Goal: Register for event/course

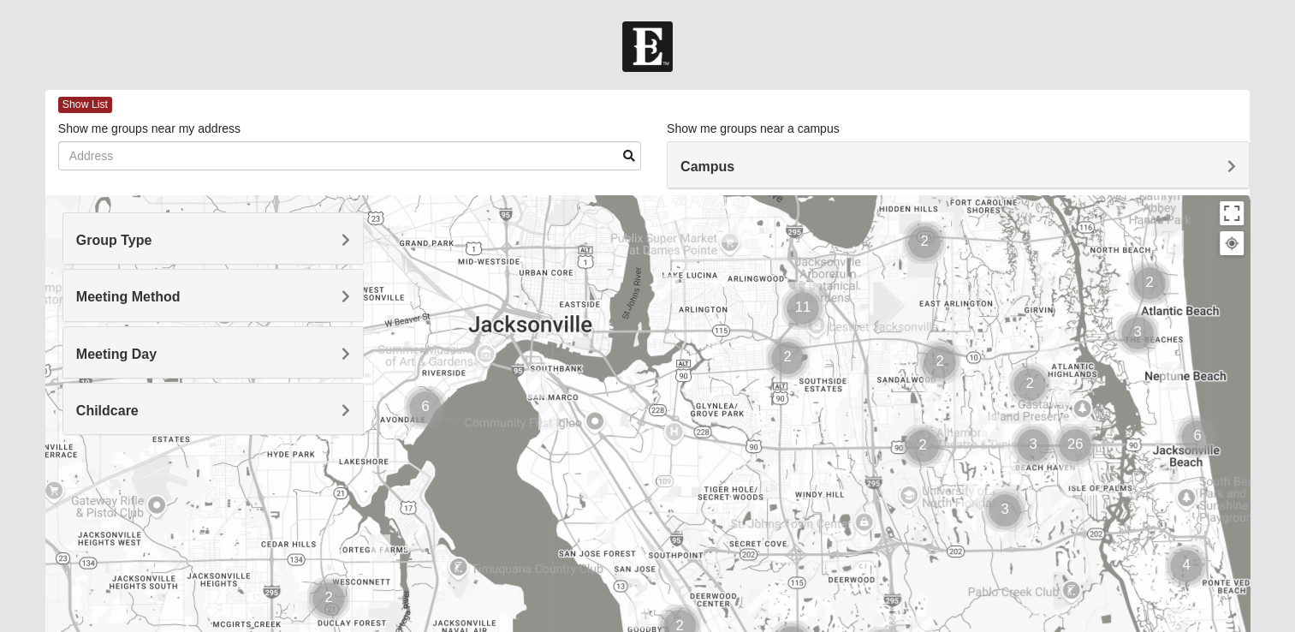
drag, startPoint x: 412, startPoint y: 479, endPoint x: 839, endPoint y: 389, distance: 436.7
click at [839, 389] on div at bounding box center [647, 537] width 1205 height 685
click at [299, 294] on h4 "Meeting Method" at bounding box center [213, 297] width 274 height 16
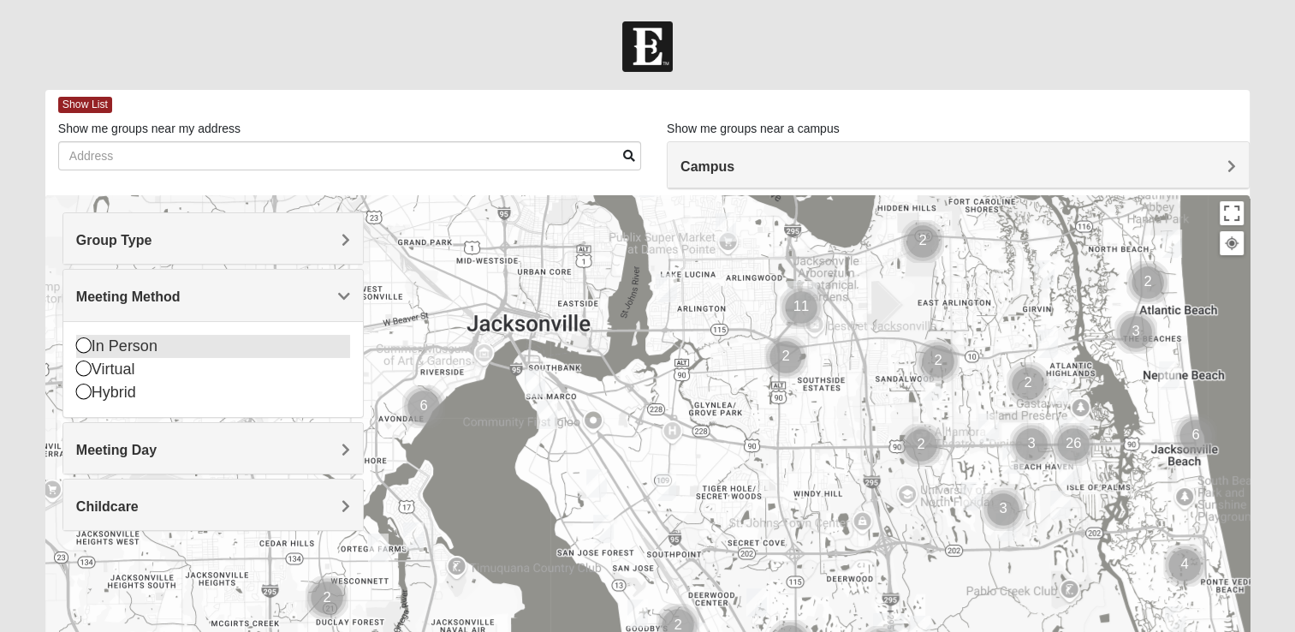
click at [127, 344] on div "In Person" at bounding box center [213, 346] width 274 height 23
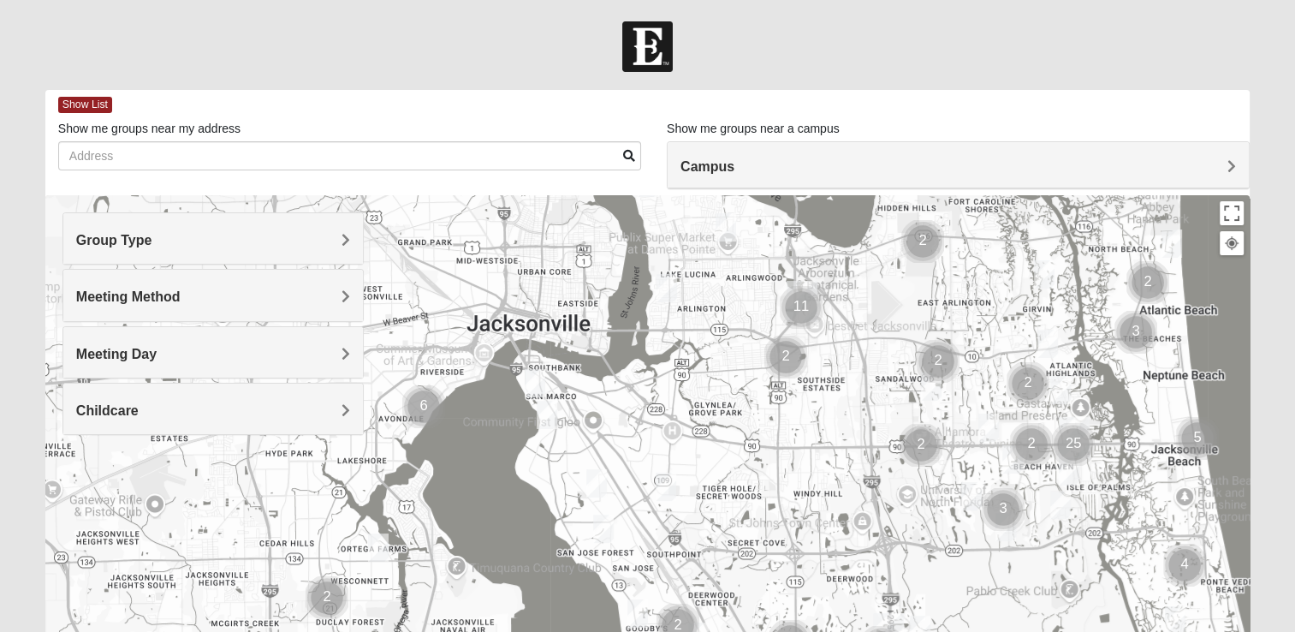
click at [532, 382] on img "Mixed Thompson 32207" at bounding box center [535, 383] width 21 height 28
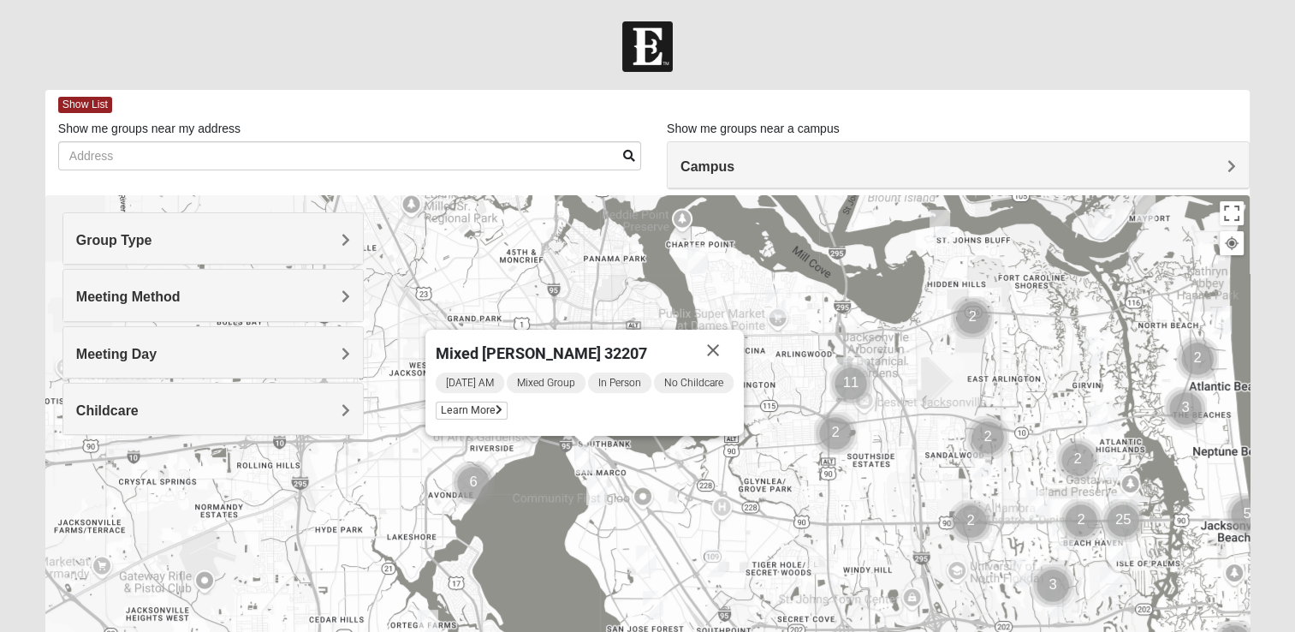
drag, startPoint x: 503, startPoint y: 458, endPoint x: 555, endPoint y: 538, distance: 95.5
click at [555, 538] on div "Mixed [PERSON_NAME] 32207 [DATE] AM Mixed Group In Person No Childcare Learn Mo…" at bounding box center [647, 537] width 1205 height 685
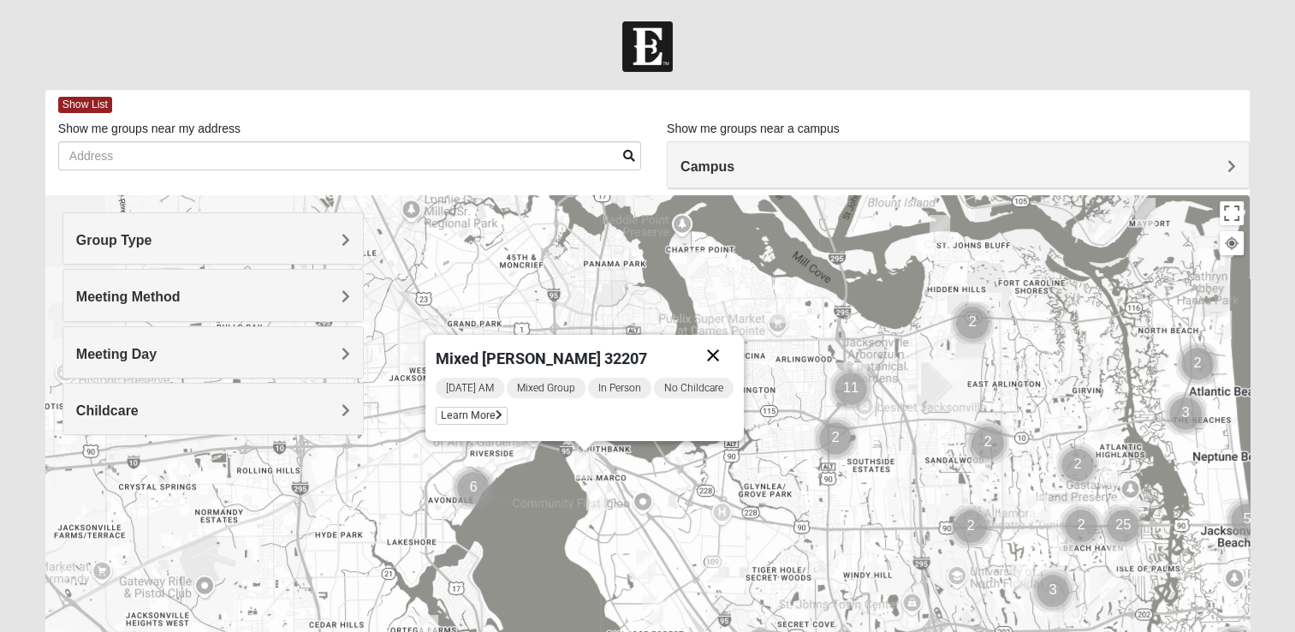
click at [718, 346] on button "Close" at bounding box center [713, 355] width 41 height 41
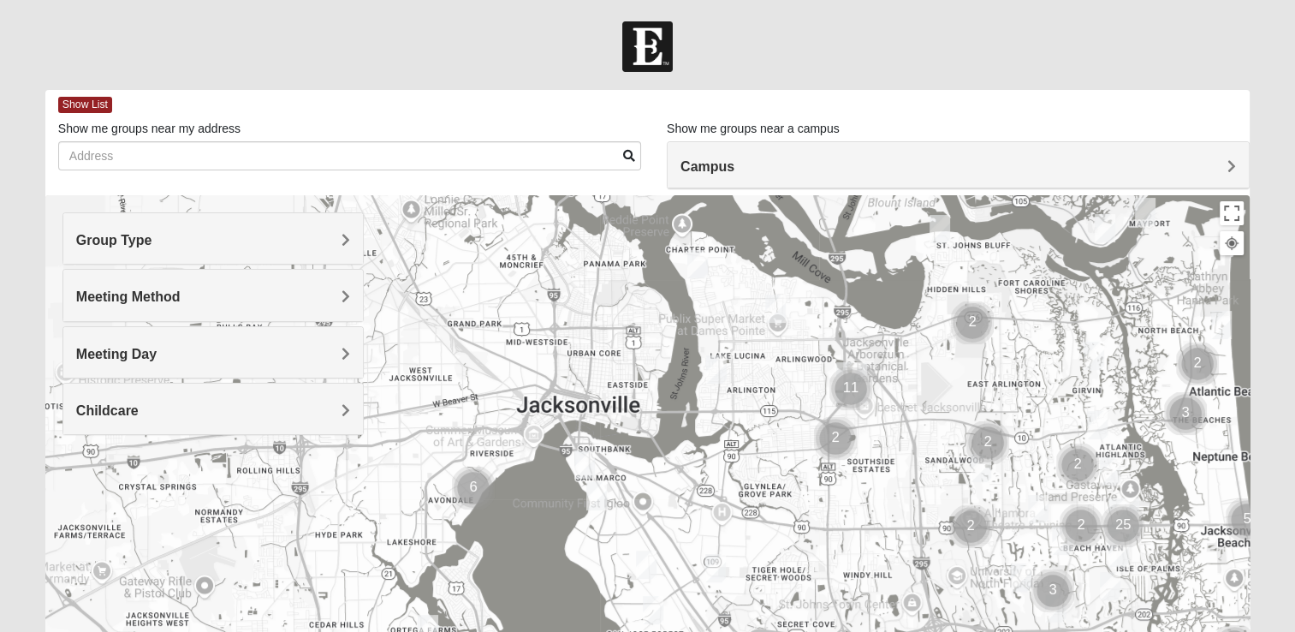
click at [472, 490] on img "Cluster of 6 groups" at bounding box center [473, 488] width 43 height 43
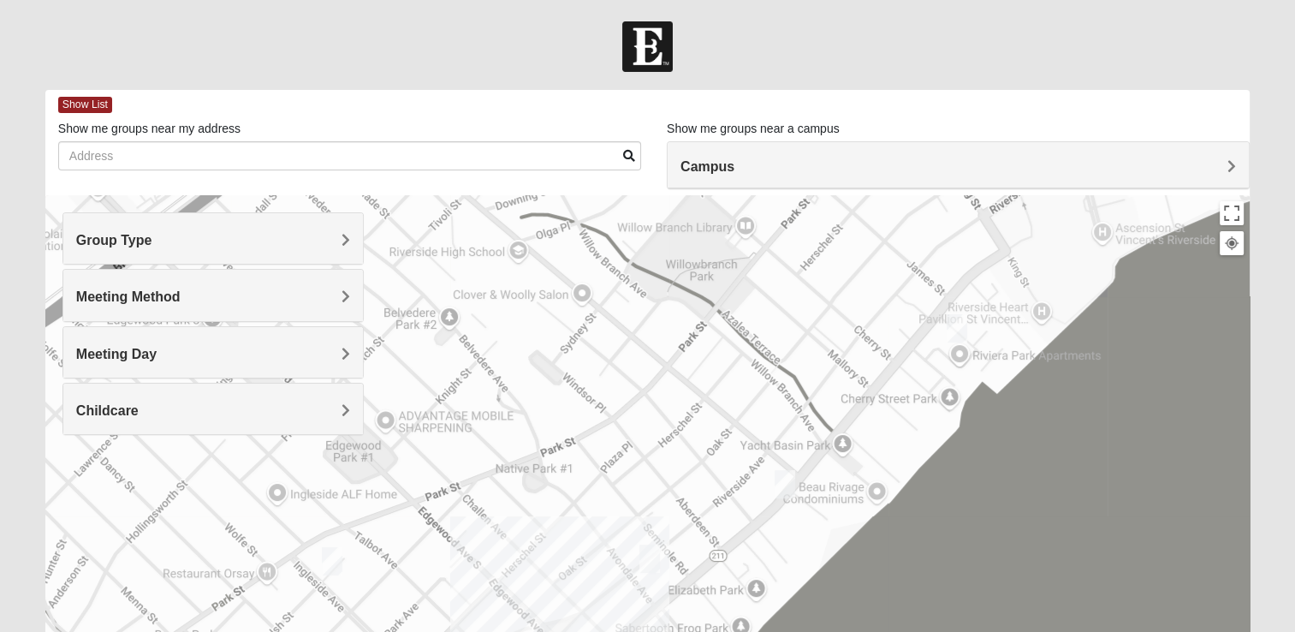
click at [955, 323] on img "Womens VanCuren 32205" at bounding box center [957, 328] width 21 height 28
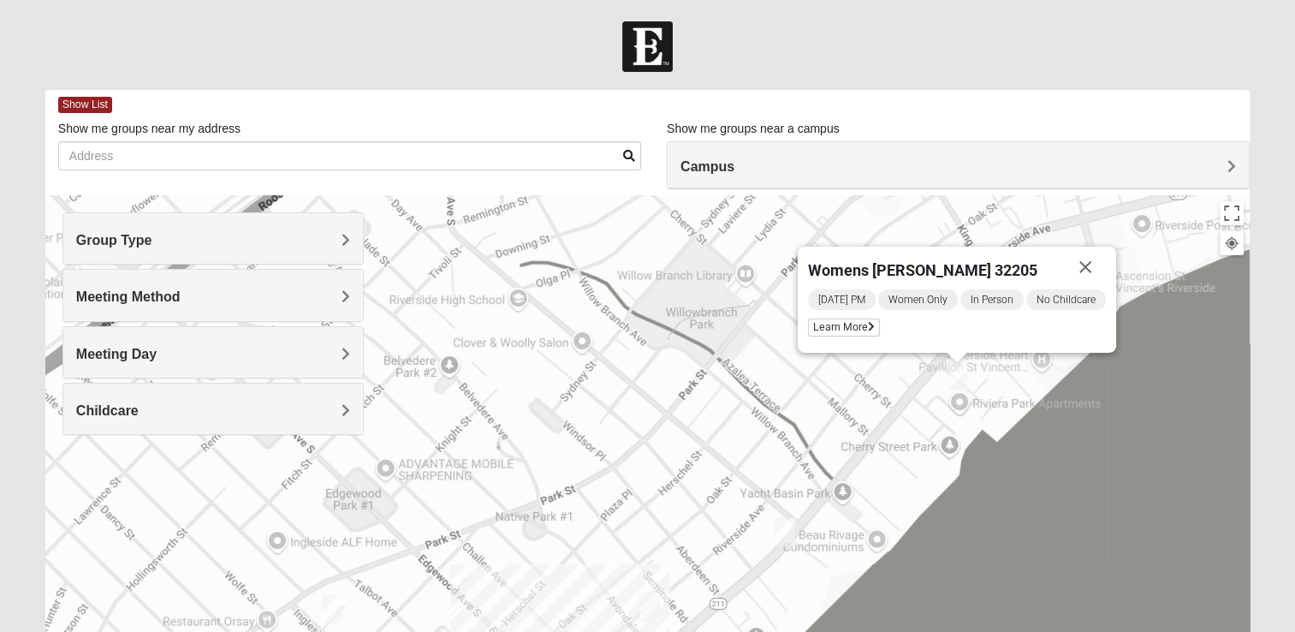
click at [791, 528] on img "Womens Hughes 32205" at bounding box center [785, 532] width 21 height 28
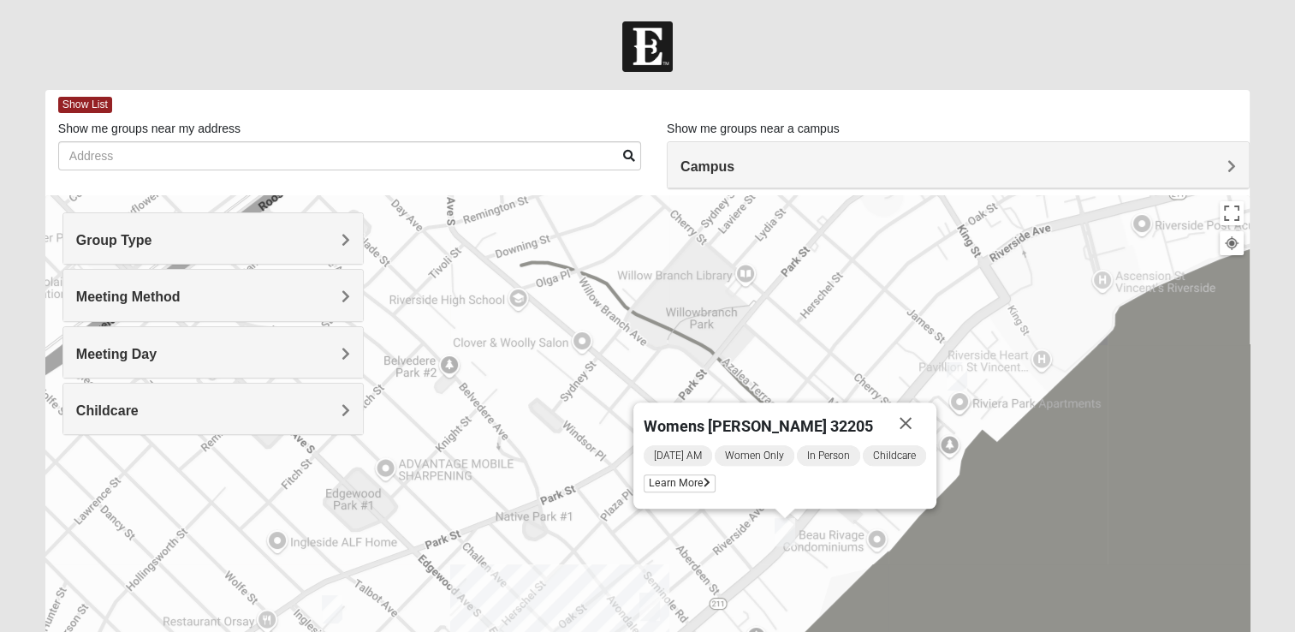
click at [646, 606] on img "Womens Puckett 32205" at bounding box center [649, 606] width 21 height 28
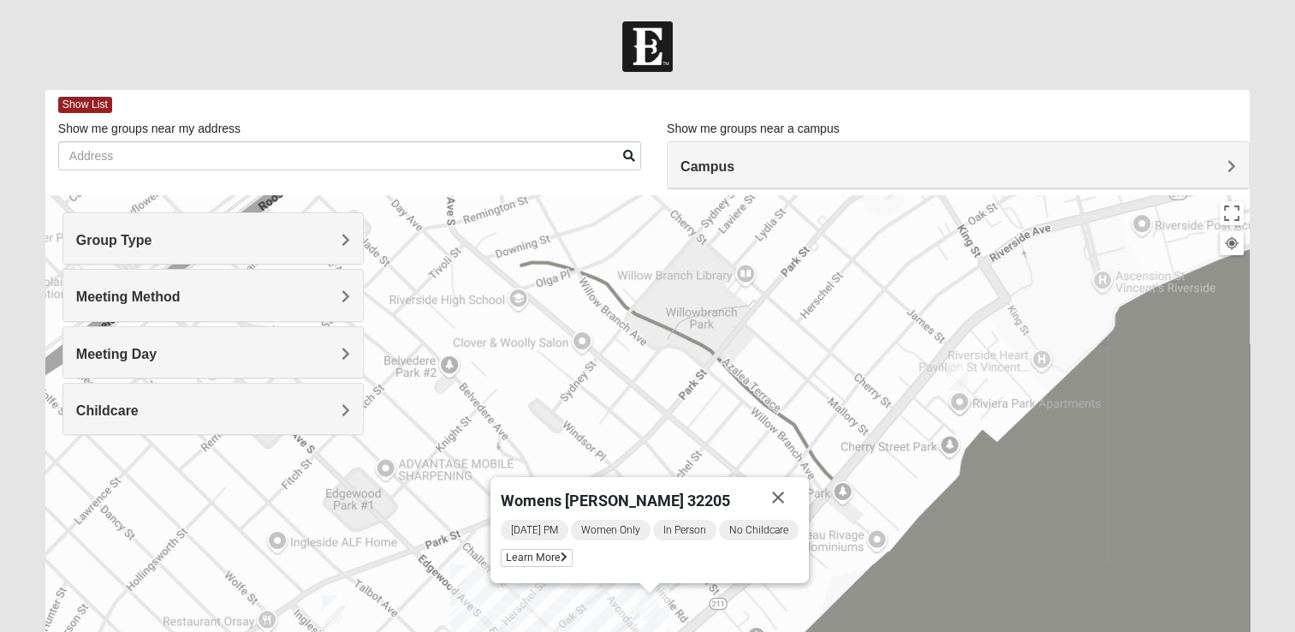
click at [336, 607] on img "Womens Ventura 32205" at bounding box center [332, 609] width 21 height 28
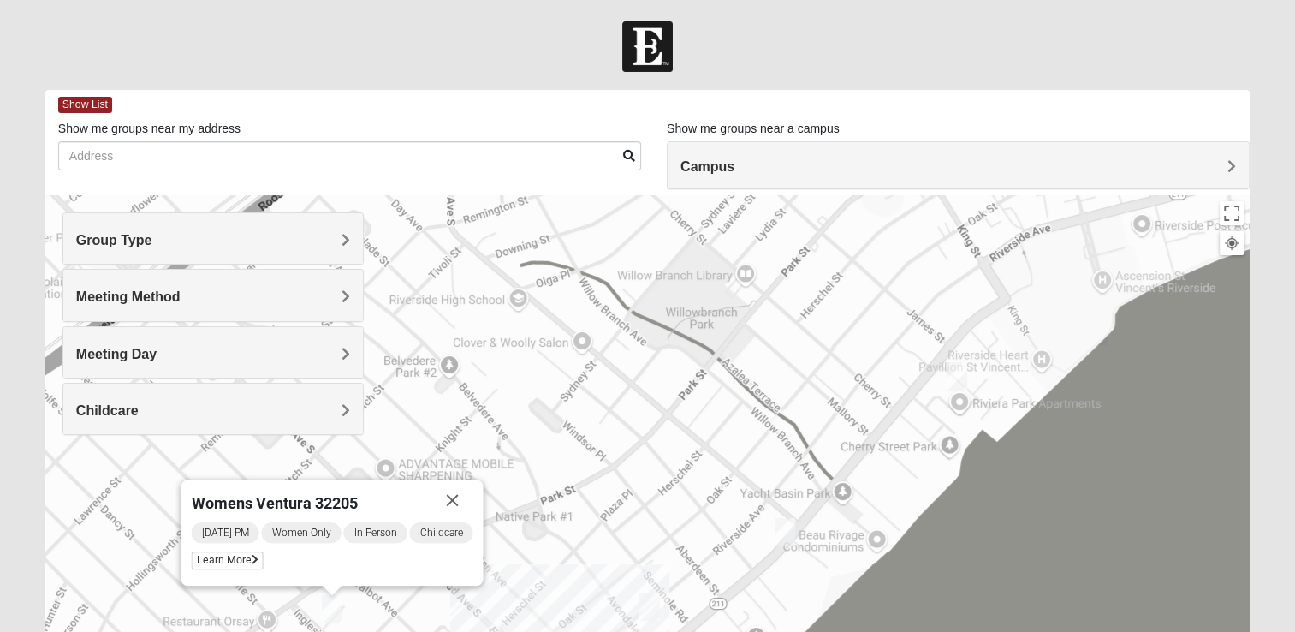
click at [965, 372] on img "Womens VanCuren 32205" at bounding box center [957, 376] width 21 height 28
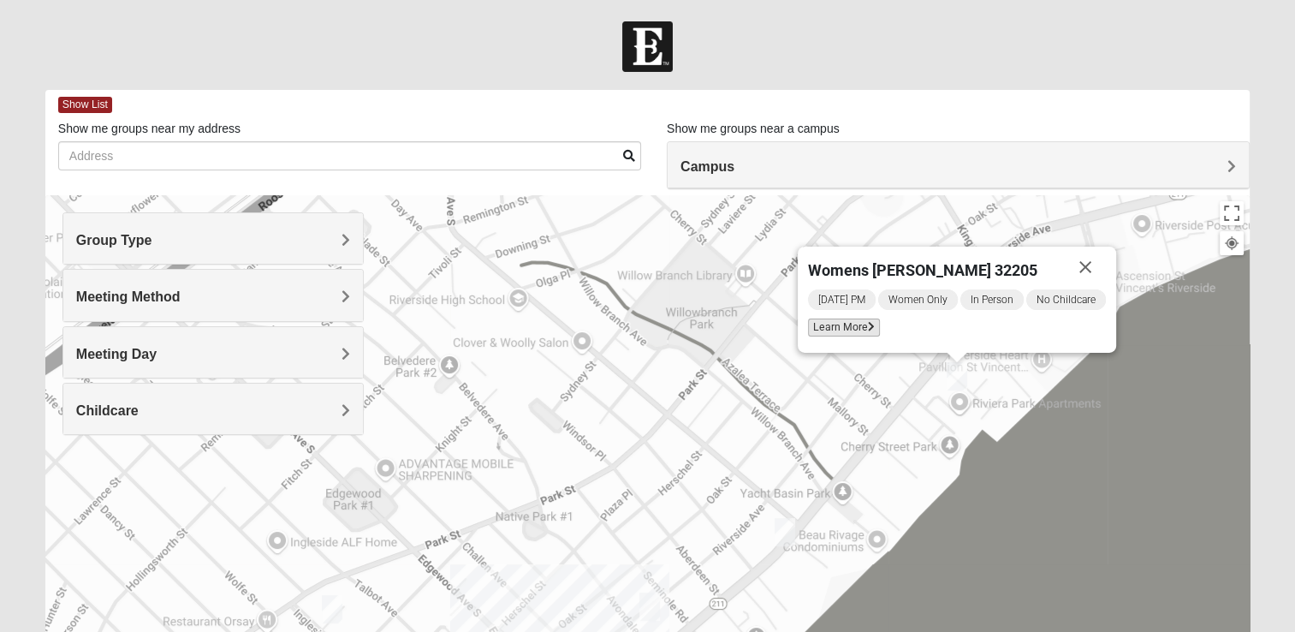
click at [855, 327] on span "Learn More" at bounding box center [844, 327] width 72 height 18
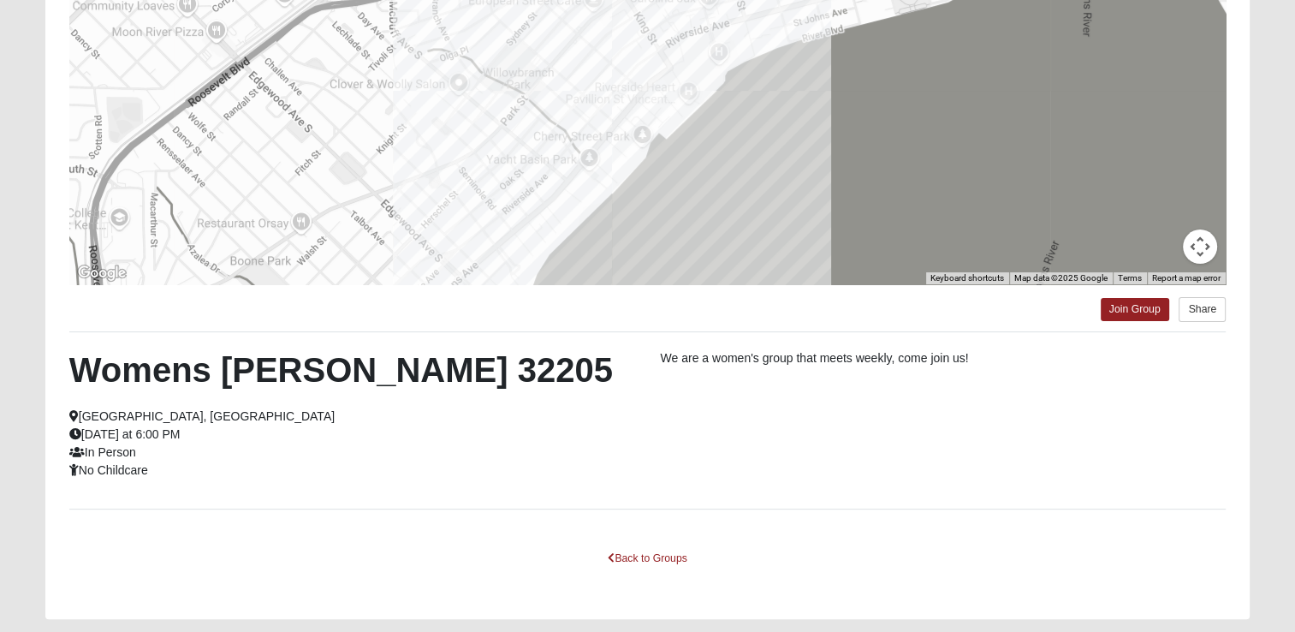
scroll to position [294, 0]
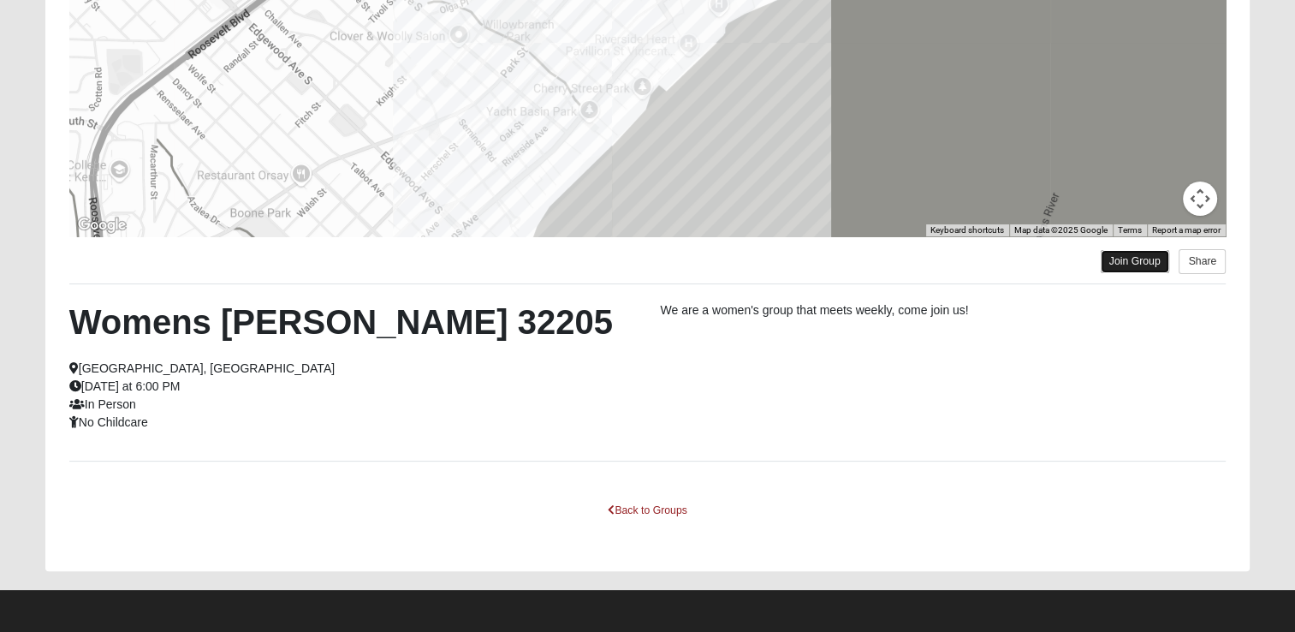
click at [1127, 269] on link "Join Group" at bounding box center [1135, 261] width 68 height 23
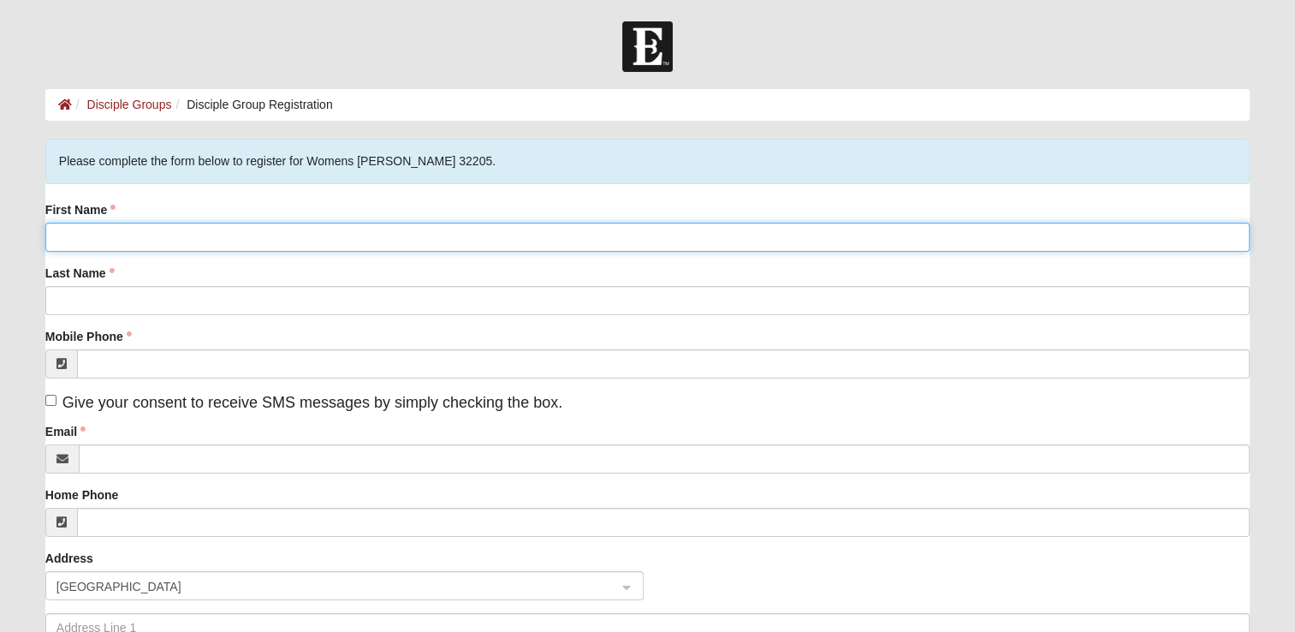
click at [248, 238] on input "First Name" at bounding box center [647, 237] width 1205 height 29
type input "Kayla"
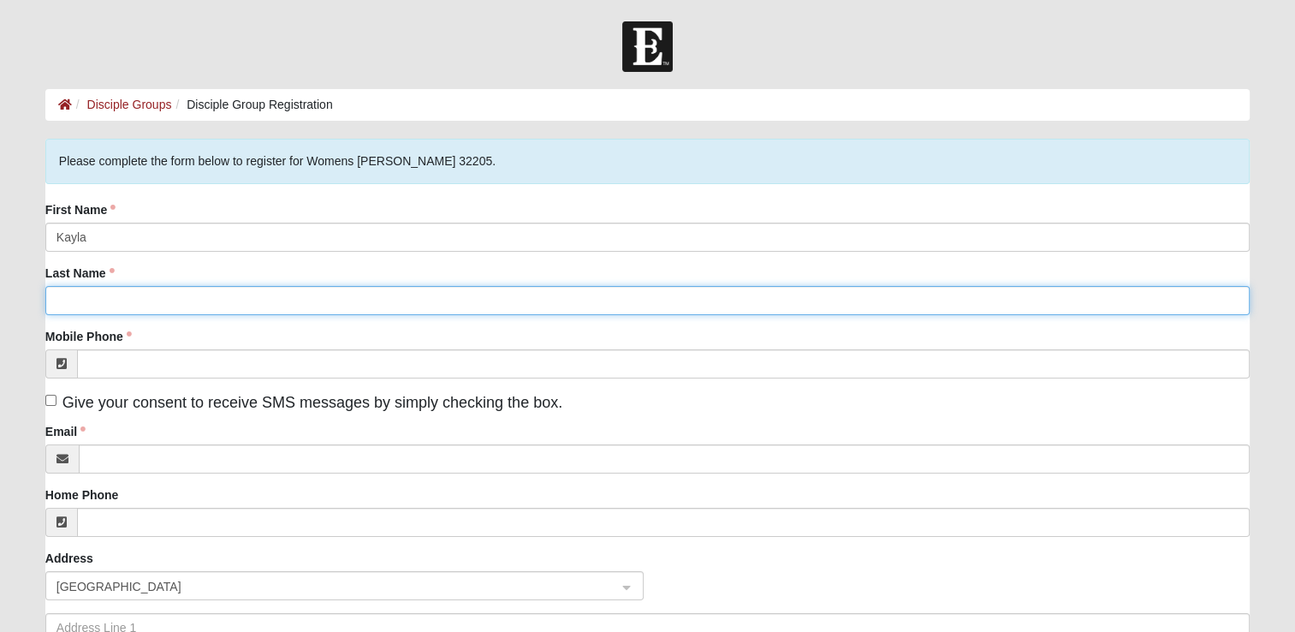
type input "[PERSON_NAME]"
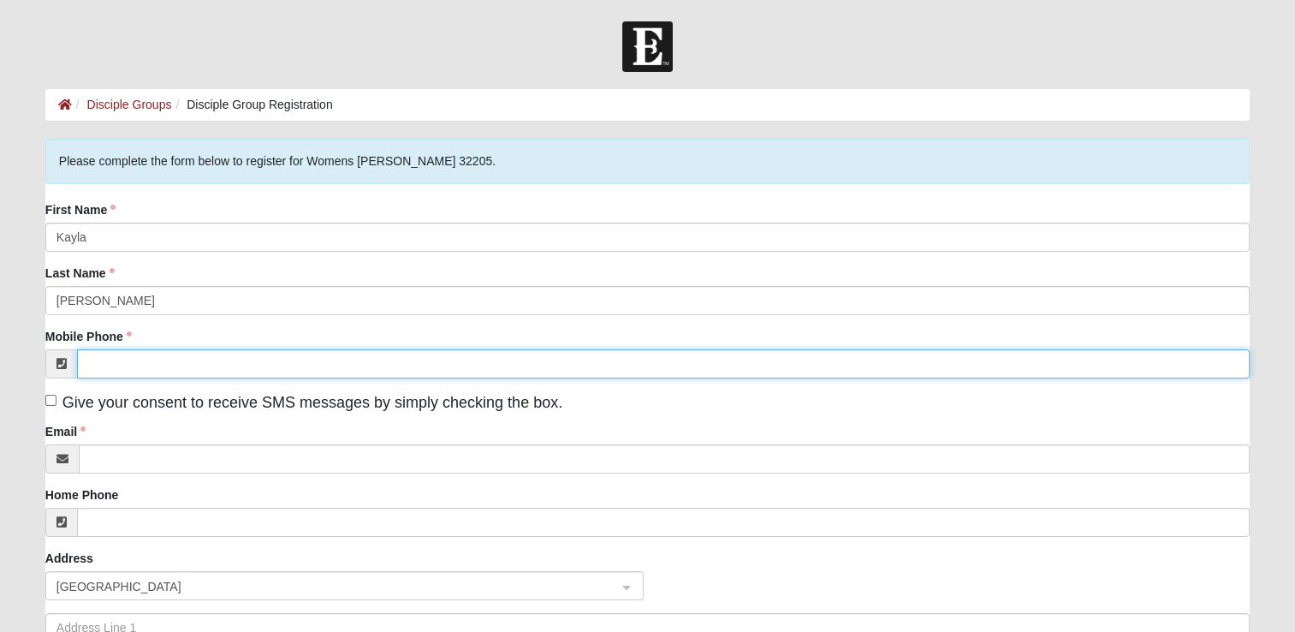
type input "[PHONE_NUMBER]"
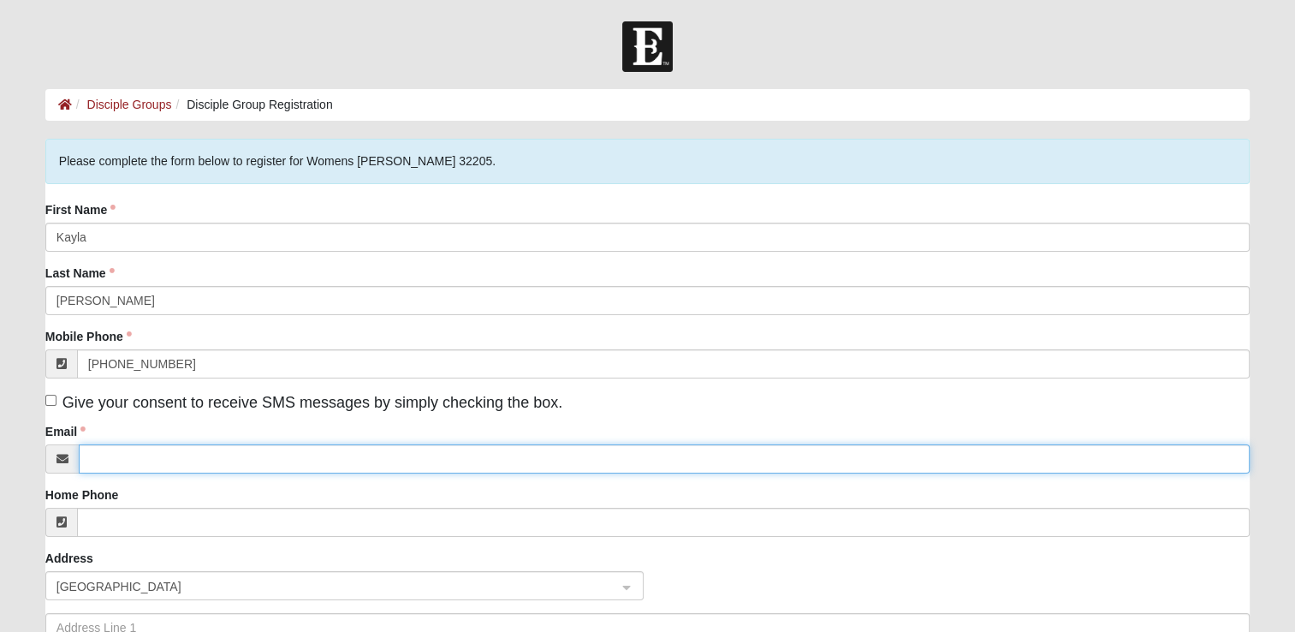
type input "[EMAIL_ADDRESS][DOMAIN_NAME]"
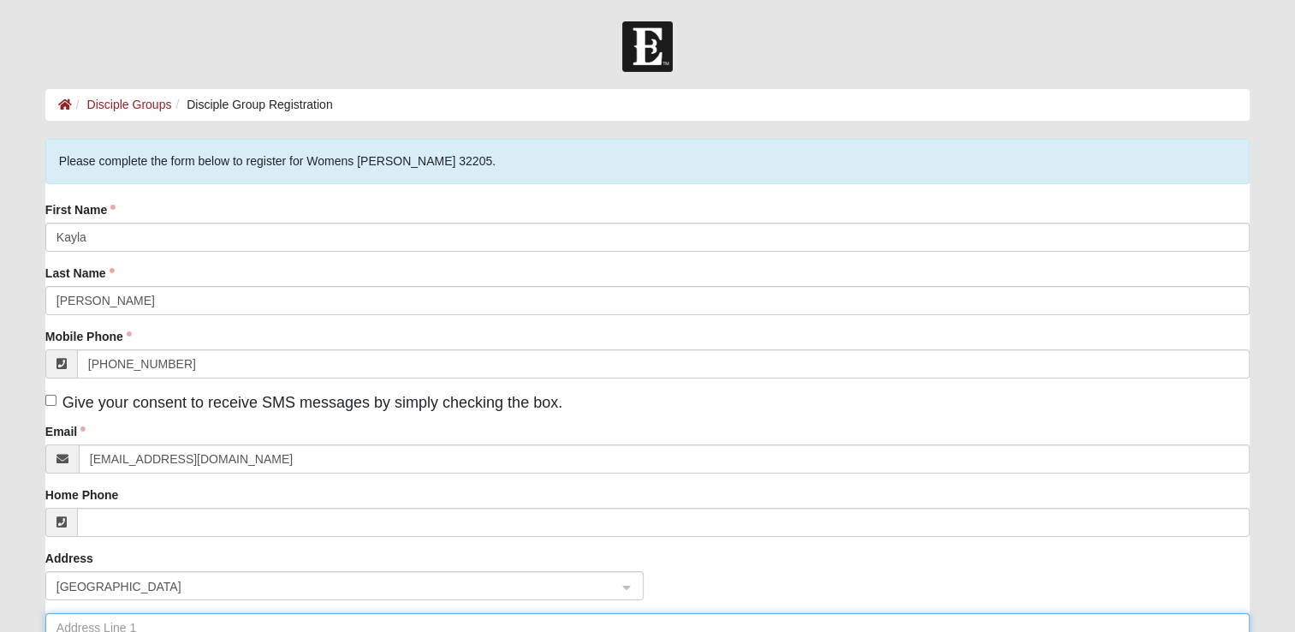
type input "[STREET_ADDRESS]"
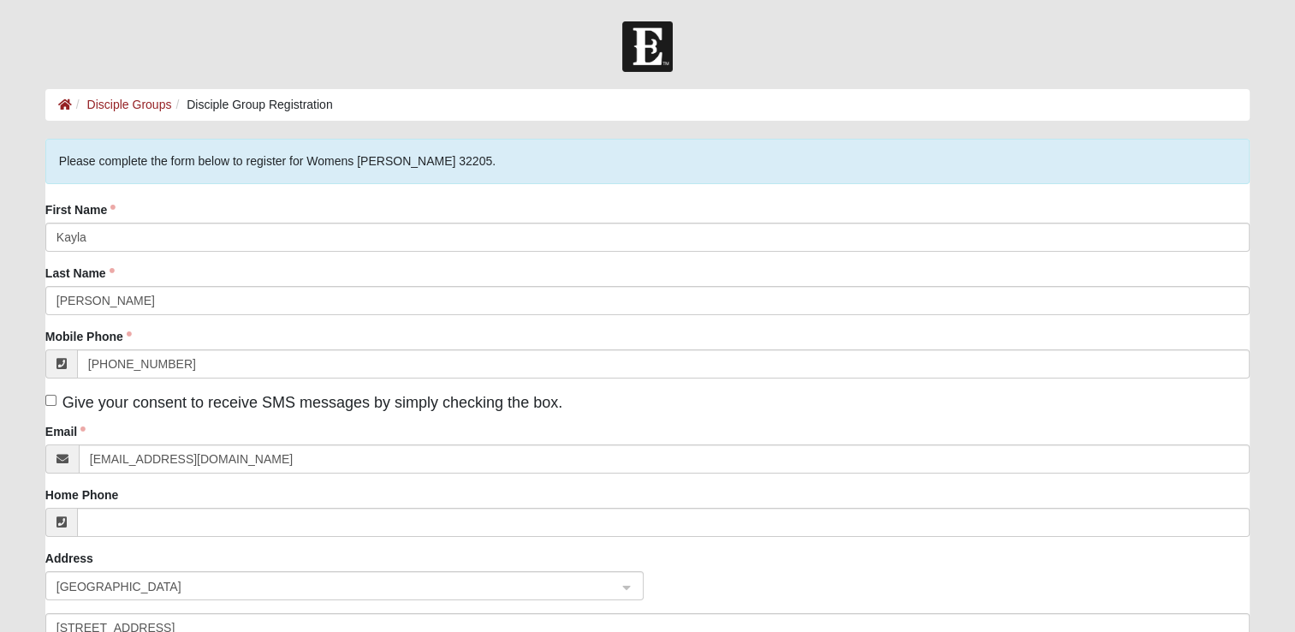
type input "[GEOGRAPHIC_DATA], [US_STATE], [GEOGRAPHIC_DATA]"
type input "32097"
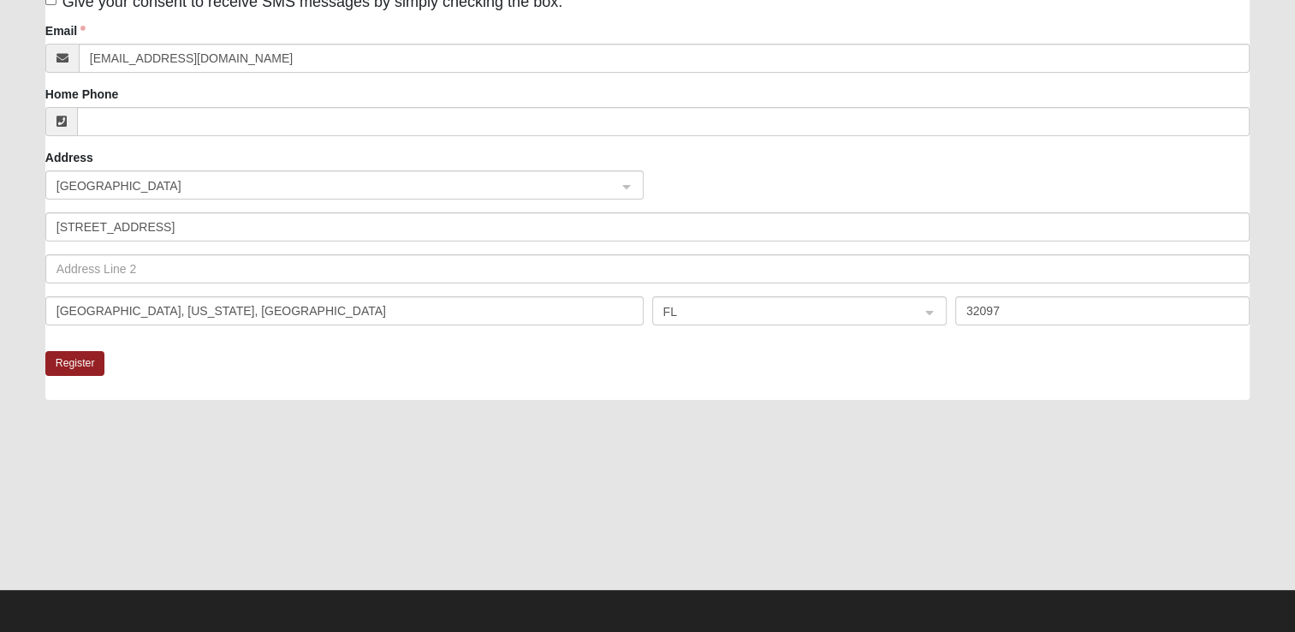
scroll to position [402, 0]
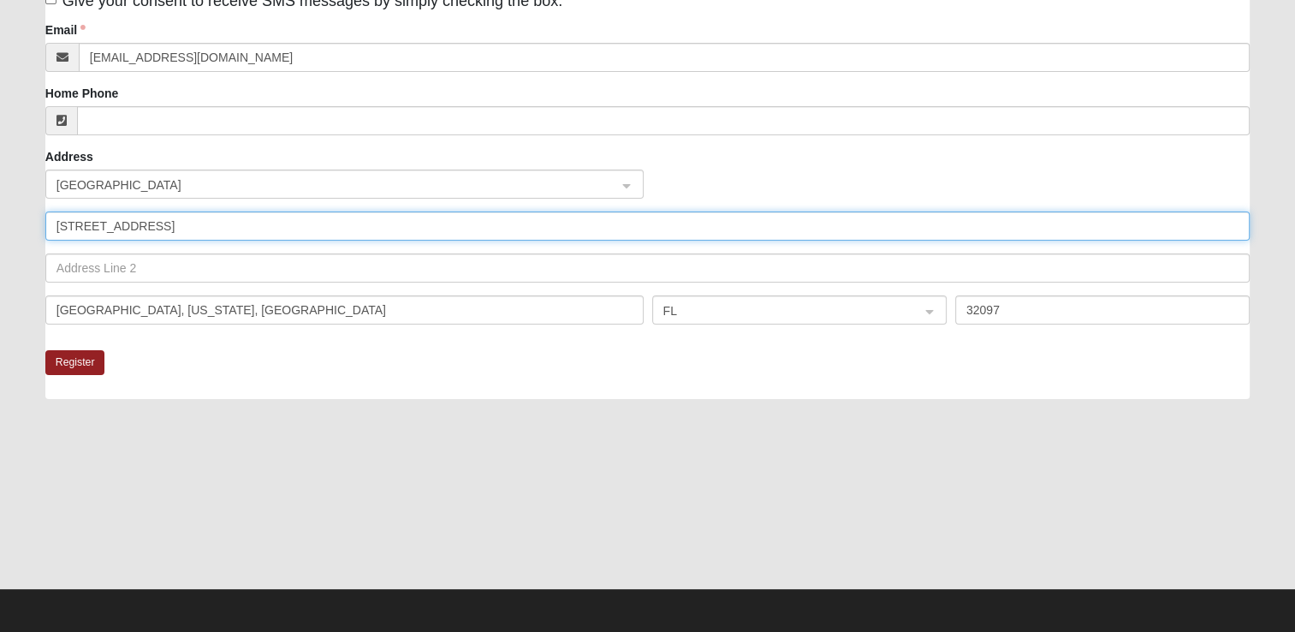
drag, startPoint x: 199, startPoint y: 226, endPoint x: 11, endPoint y: 219, distance: 187.6
click at [11, 219] on form "Log In Disciple Group Registration Disciple Groups Disciple Group Registration …" at bounding box center [647, 126] width 1295 height 1013
type input "111111111"
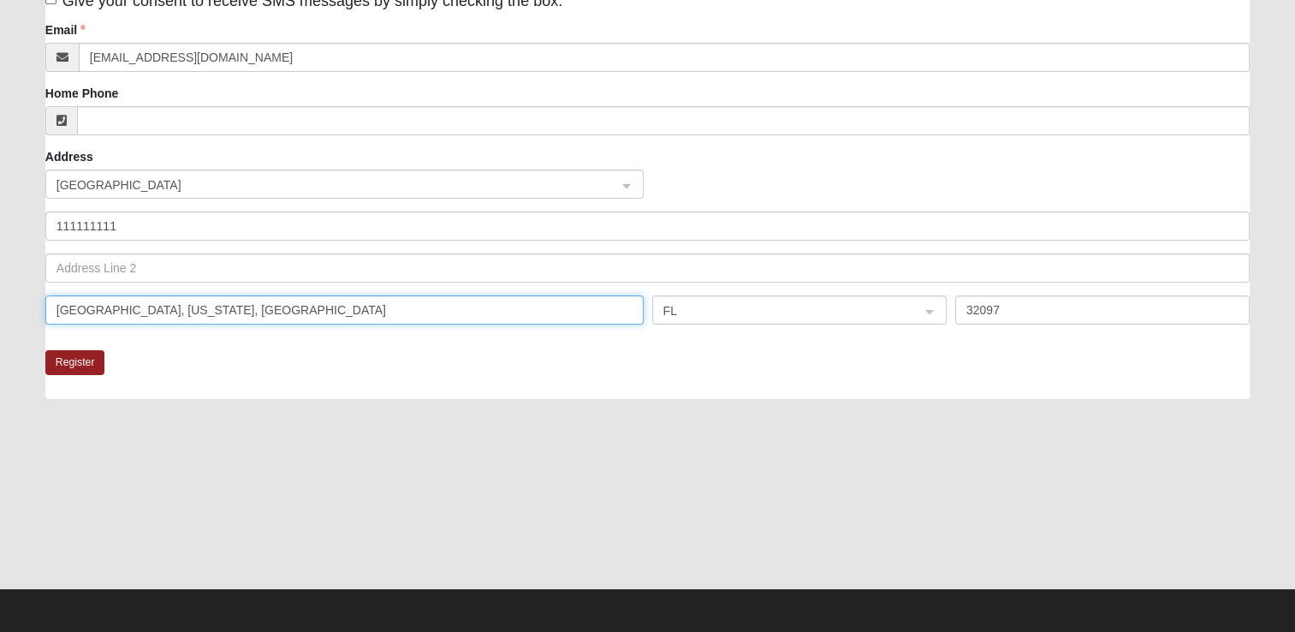
click at [238, 314] on input "Yulee, Florida, United States" at bounding box center [344, 309] width 598 height 29
drag, startPoint x: 238, startPoint y: 314, endPoint x: -3, endPoint y: 322, distance: 241.5
click at [0, 322] on html "Log In Disciple Group Registration Disciple Groups Disciple Group Registration …" at bounding box center [647, 115] width 1295 height 1034
type input "Jacksonville"
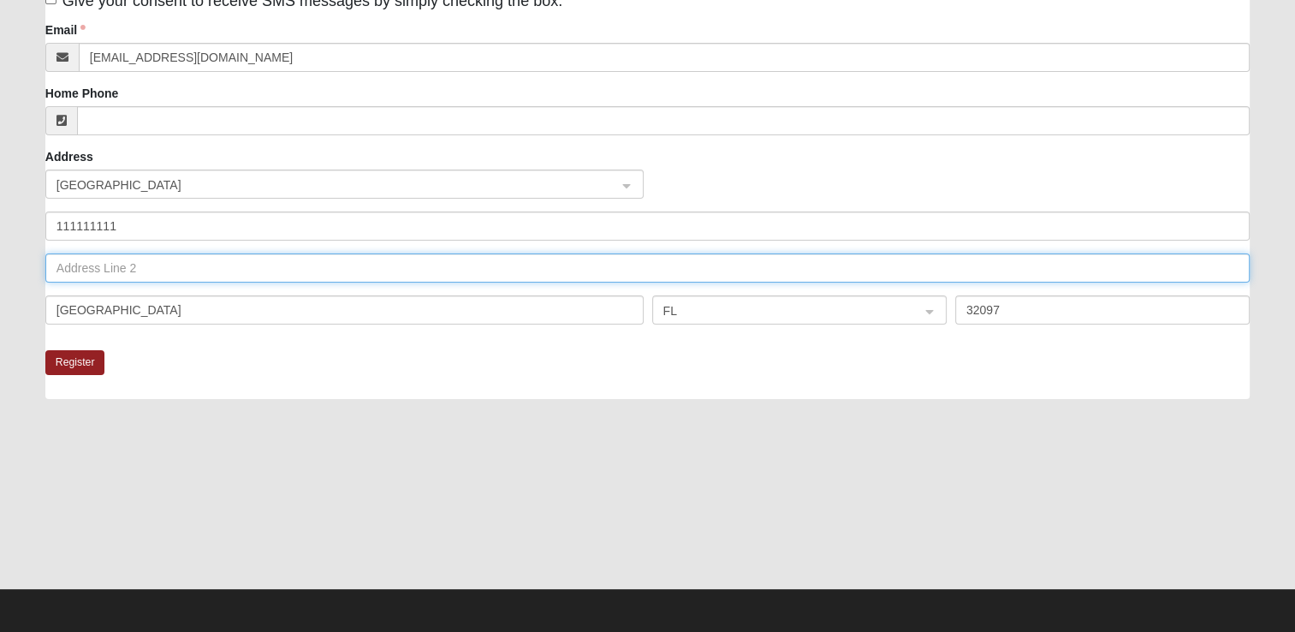
type input "APT 181"
drag, startPoint x: 116, startPoint y: 269, endPoint x: 0, endPoint y: 265, distance: 115.6
click at [0, 265] on html "Log In Disciple Group Registration Disciple Groups Disciple Group Registration …" at bounding box center [647, 115] width 1295 height 1034
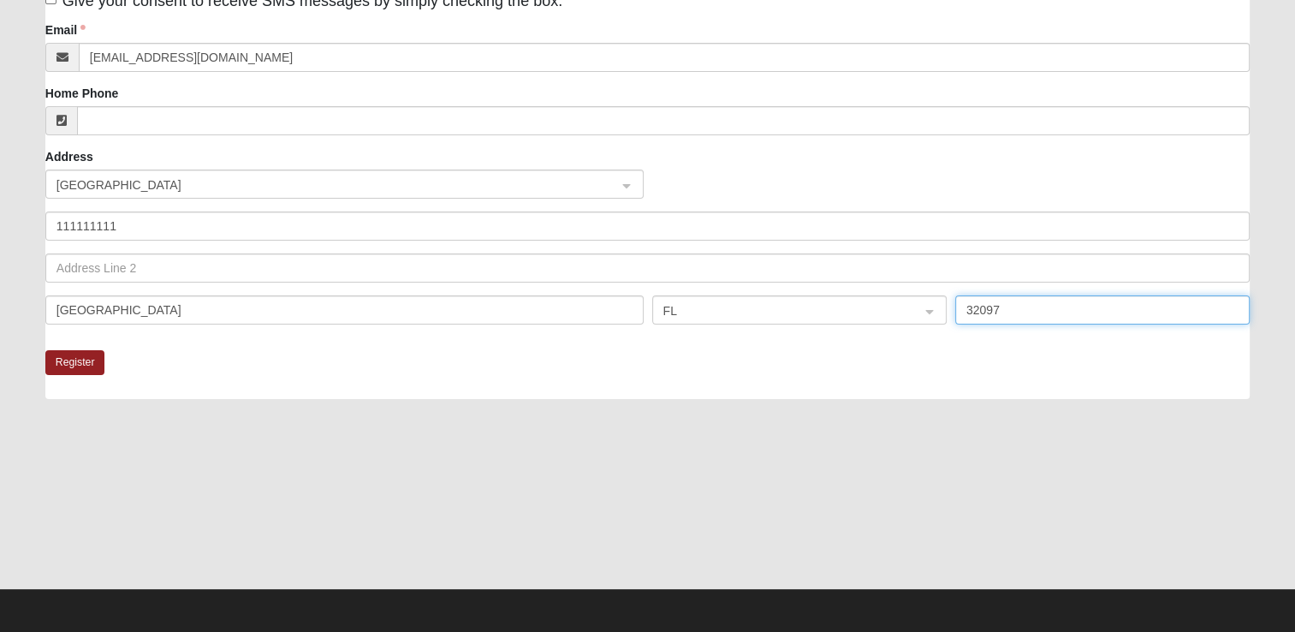
click at [1027, 314] on input "32097" at bounding box center [1102, 309] width 294 height 29
type input "32207"
click at [917, 465] on div at bounding box center [647, 501] width 1205 height 171
click at [68, 365] on button "Register" at bounding box center [75, 362] width 60 height 25
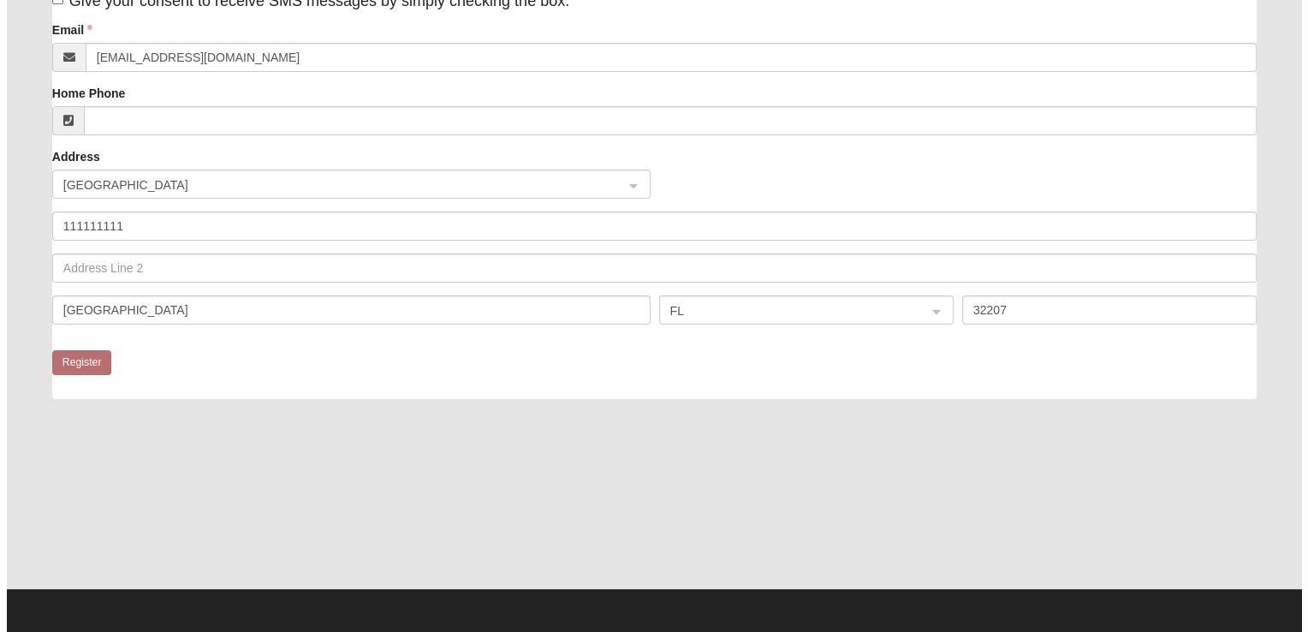
scroll to position [0, 0]
